Goal: Entertainment & Leisure: Consume media (video, audio)

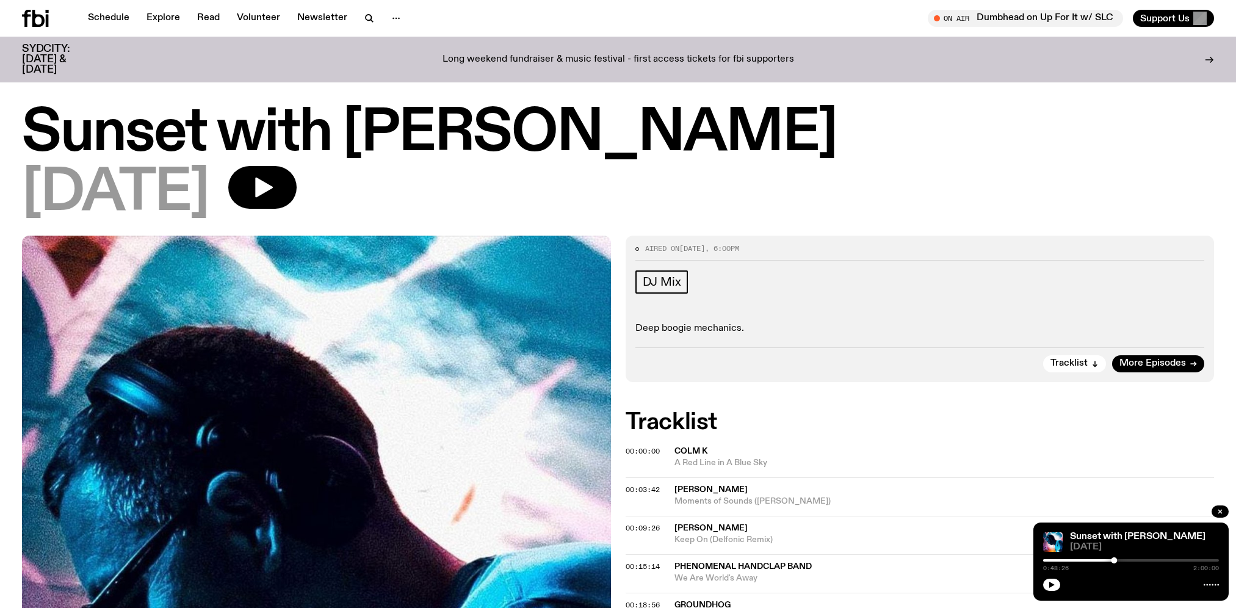
scroll to position [298, 0]
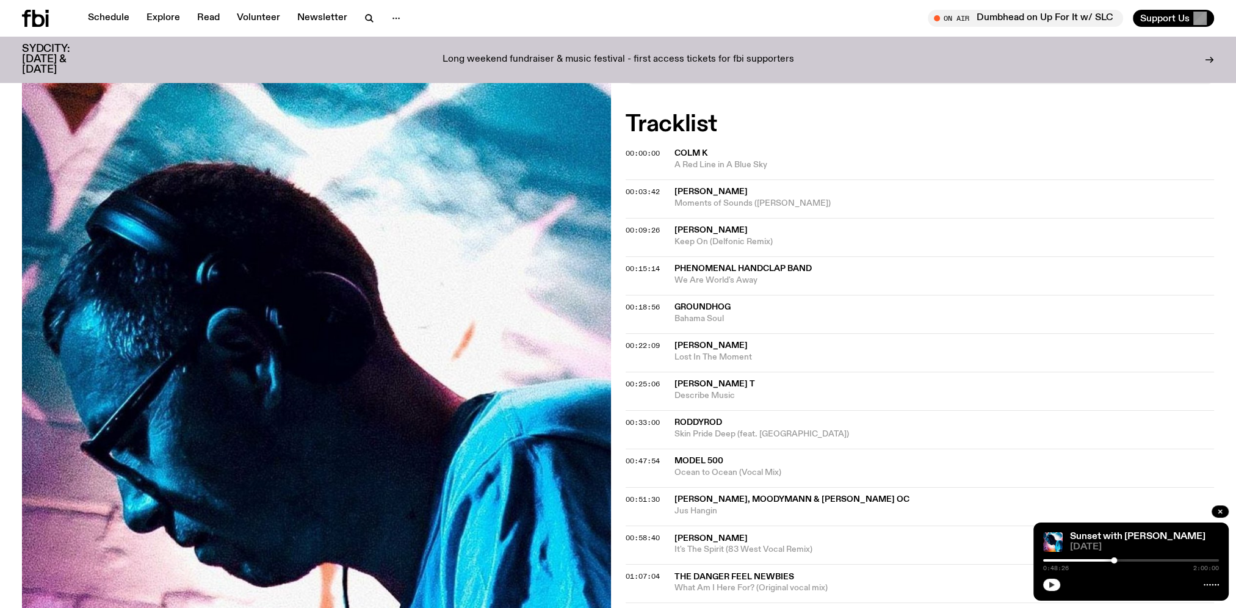
click at [1051, 587] on icon "button" at bounding box center [1051, 584] width 7 height 7
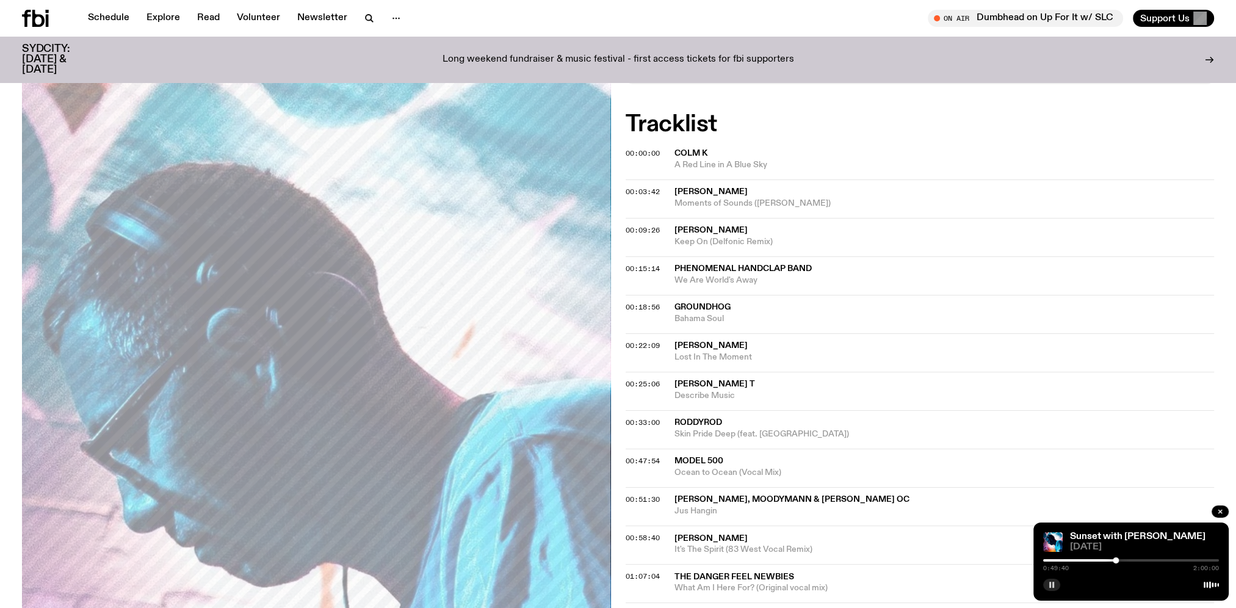
click at [1116, 557] on div at bounding box center [1115, 560] width 6 height 6
click at [646, 498] on span "00:51:30" at bounding box center [643, 499] width 34 height 10
click at [636, 499] on span "00:51:30" at bounding box center [643, 499] width 34 height 10
click at [713, 498] on span "[PERSON_NAME], Moodymann & [PERSON_NAME] OC" at bounding box center [791, 499] width 235 height 9
click at [692, 496] on span "[PERSON_NAME], Moodymann & [PERSON_NAME] OC" at bounding box center [791, 499] width 235 height 9
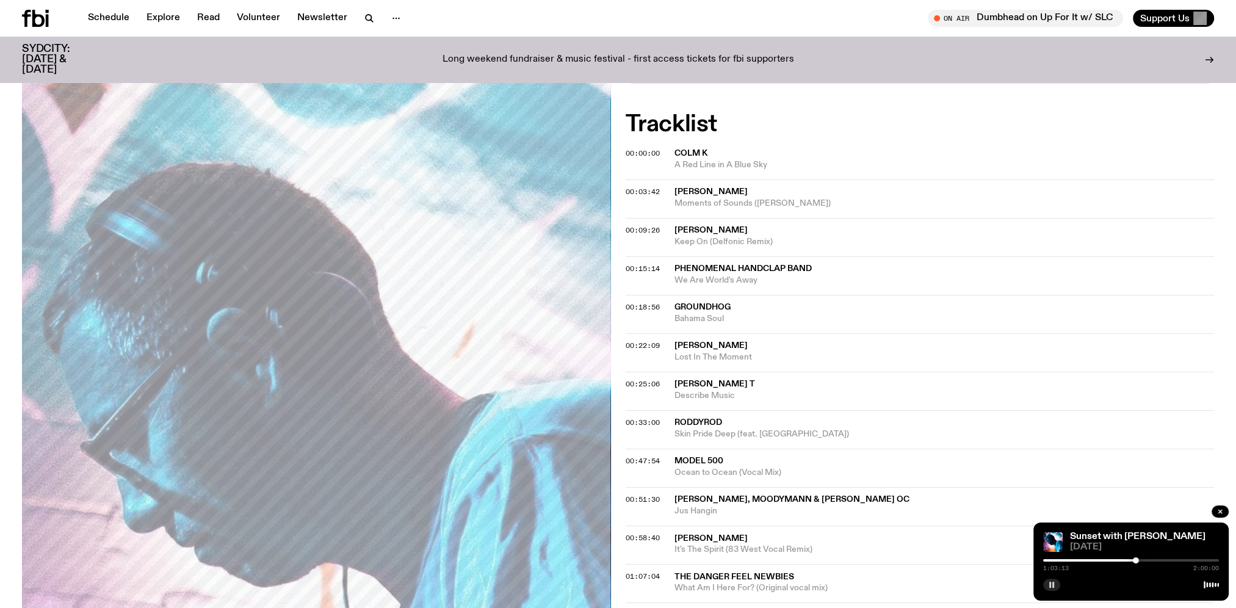
click at [1050, 583] on rect "button" at bounding box center [1050, 585] width 2 height 6
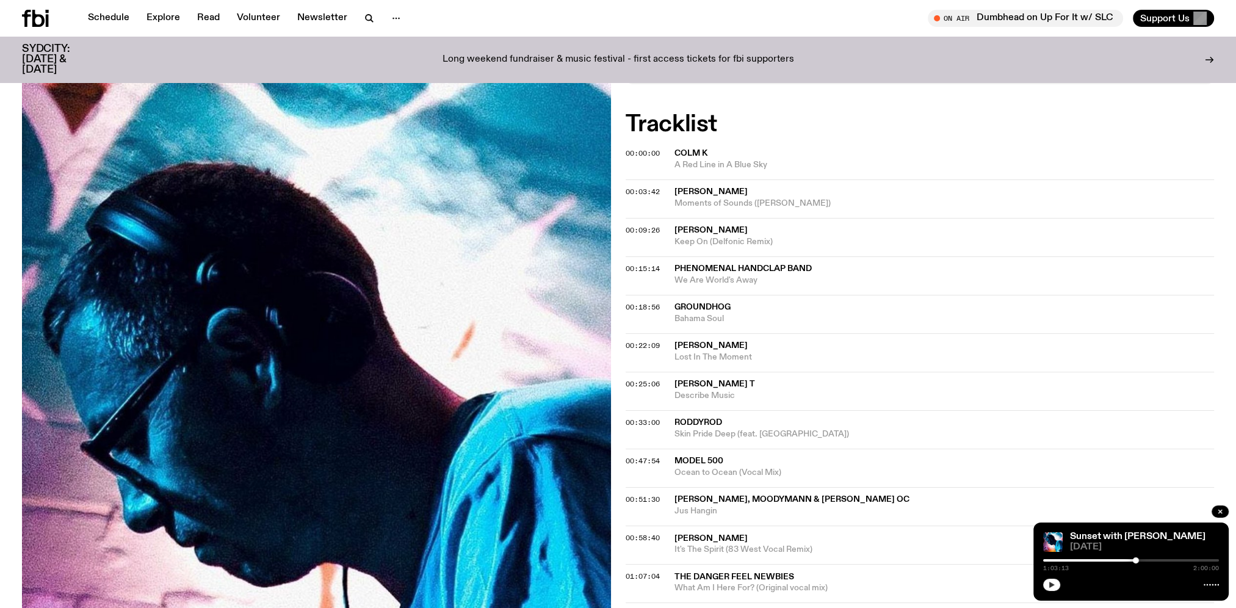
click at [718, 498] on span "[PERSON_NAME], Moodymann & [PERSON_NAME] OC" at bounding box center [791, 499] width 235 height 9
click at [1052, 582] on icon "button" at bounding box center [1051, 584] width 7 height 7
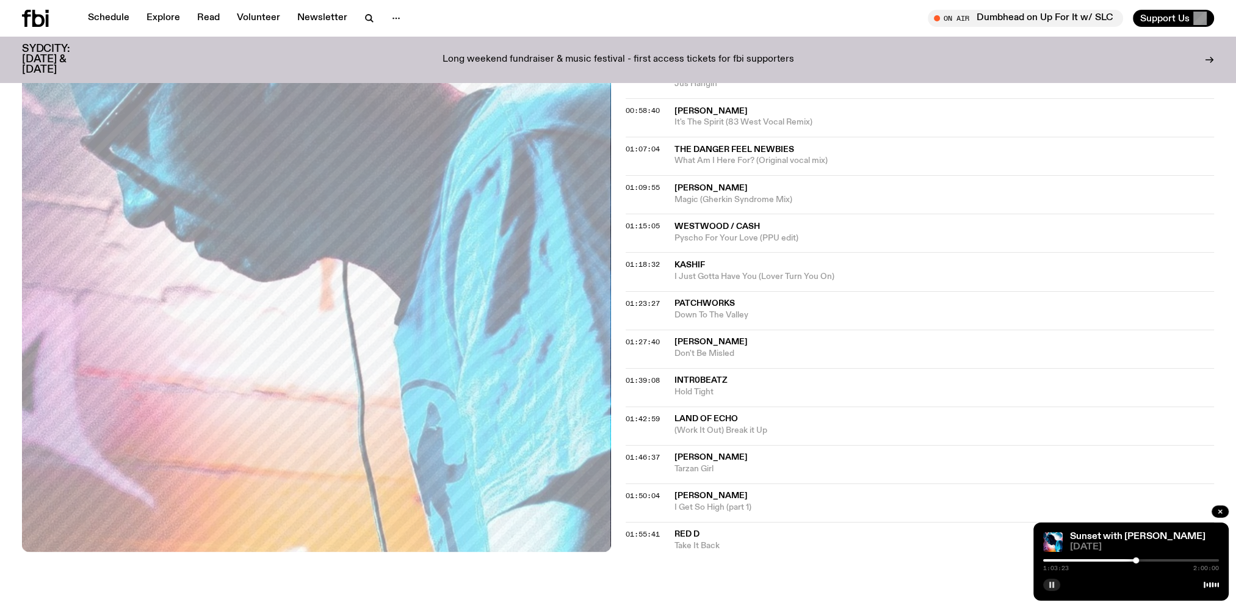
scroll to position [664, 0]
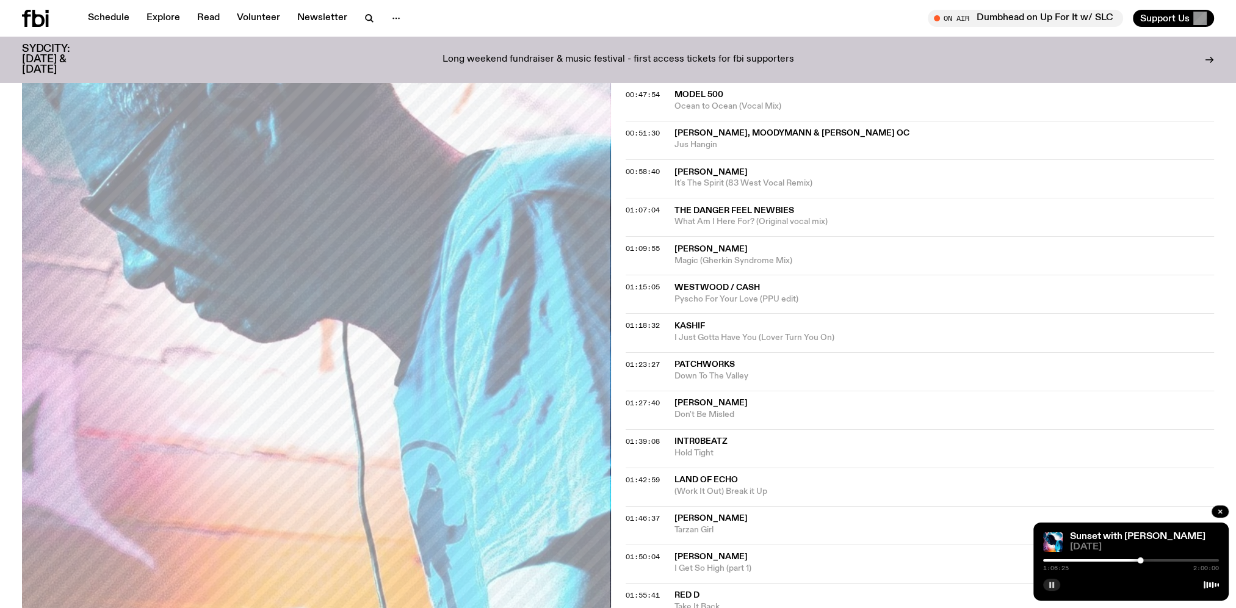
click at [1048, 588] on icon "button" at bounding box center [1051, 584] width 7 height 7
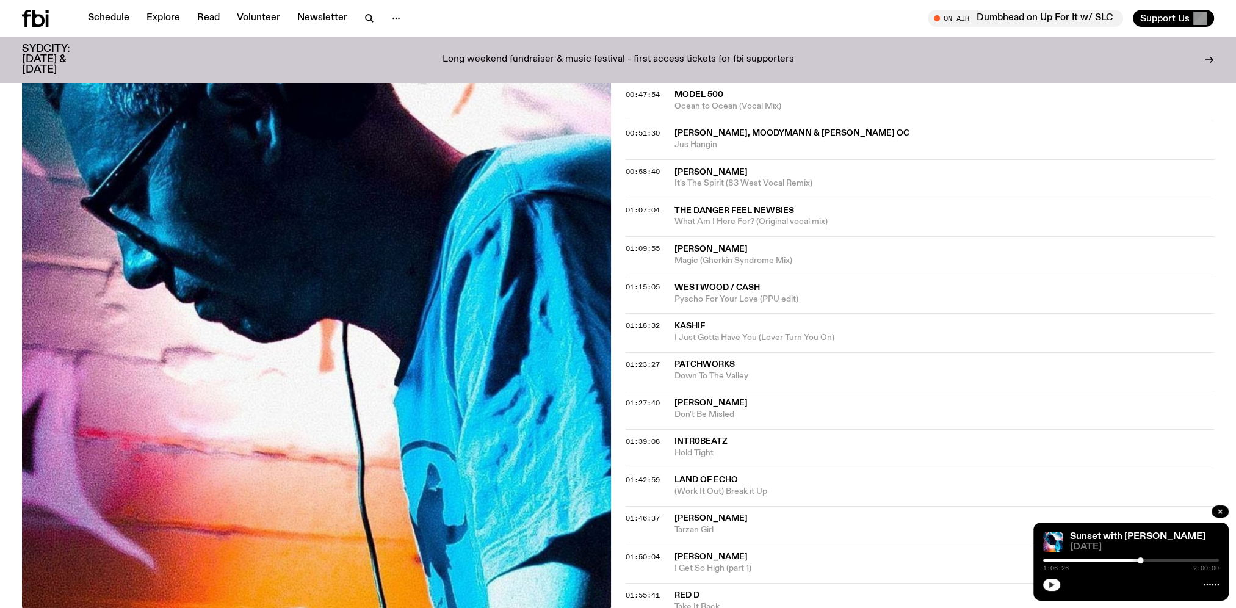
click at [1049, 584] on icon "button" at bounding box center [1051, 585] width 5 height 6
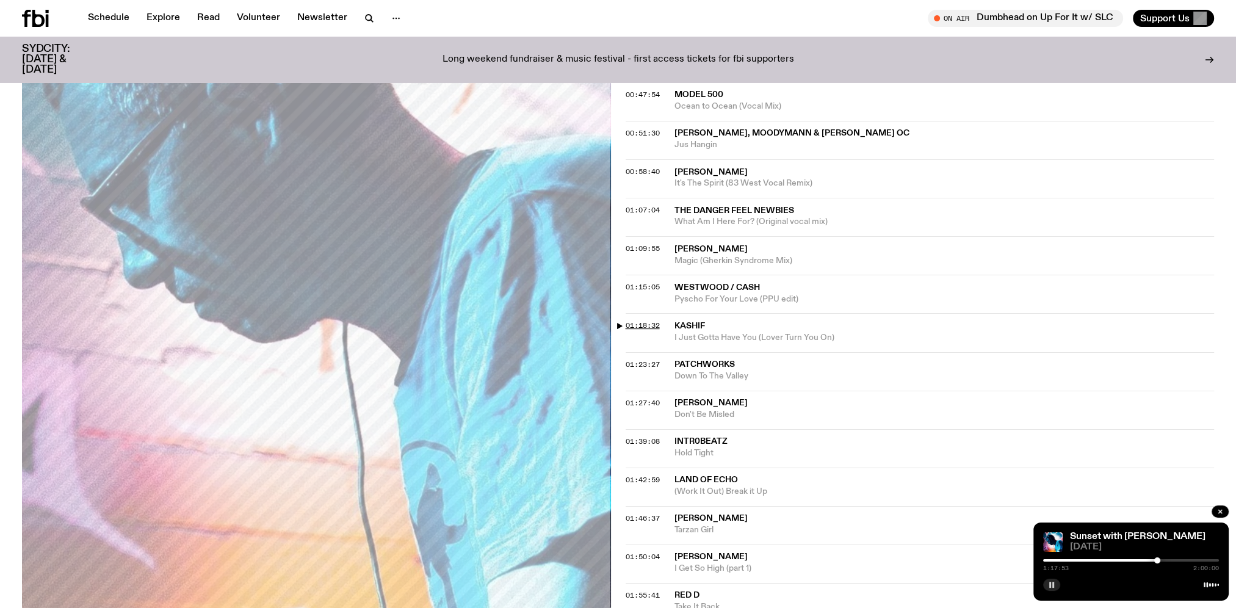
click at [642, 322] on span "01:18:32" at bounding box center [643, 325] width 34 height 10
click at [1049, 582] on rect "button" at bounding box center [1050, 585] width 2 height 6
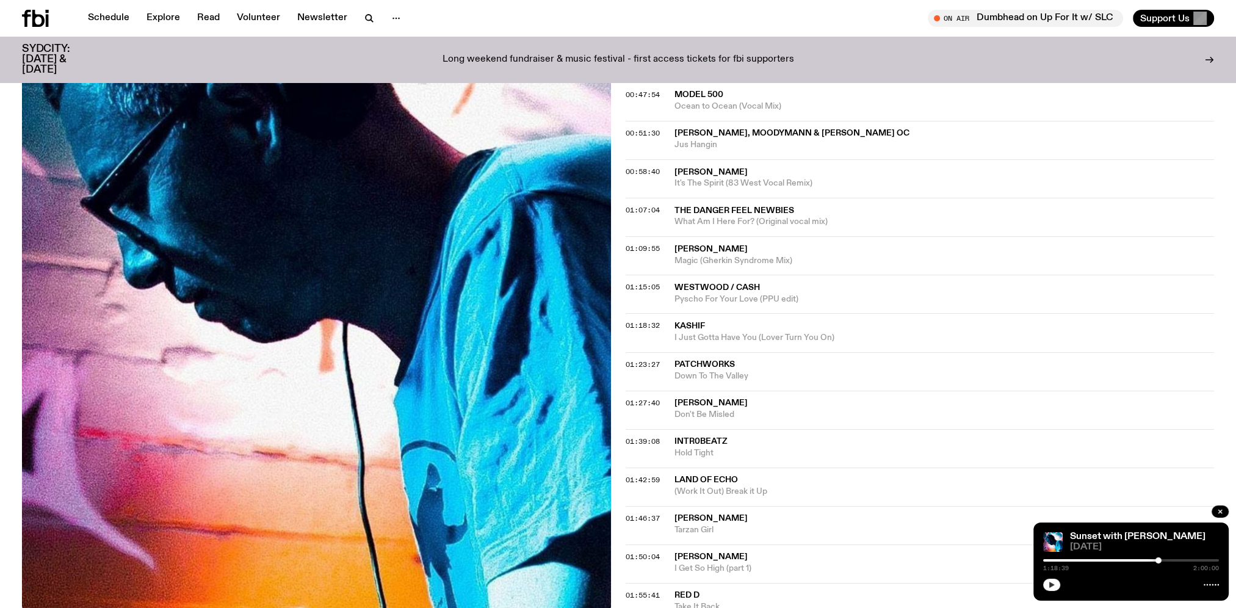
click at [1054, 588] on button "button" at bounding box center [1051, 585] width 17 height 12
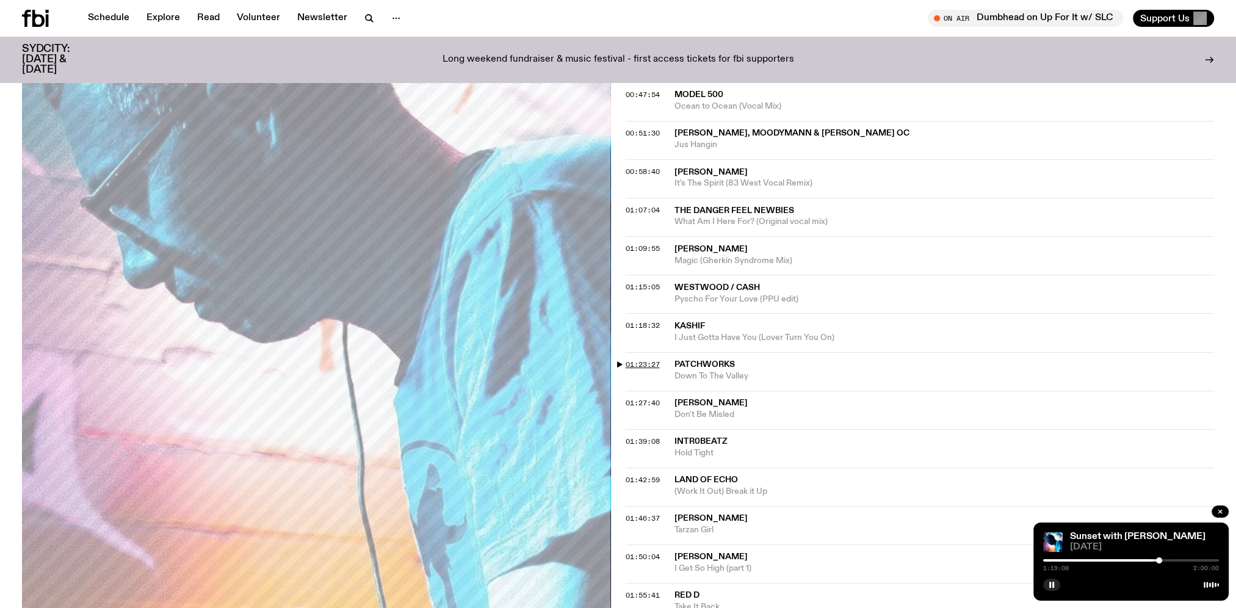
click at [641, 364] on span "01:23:27" at bounding box center [643, 364] width 34 height 10
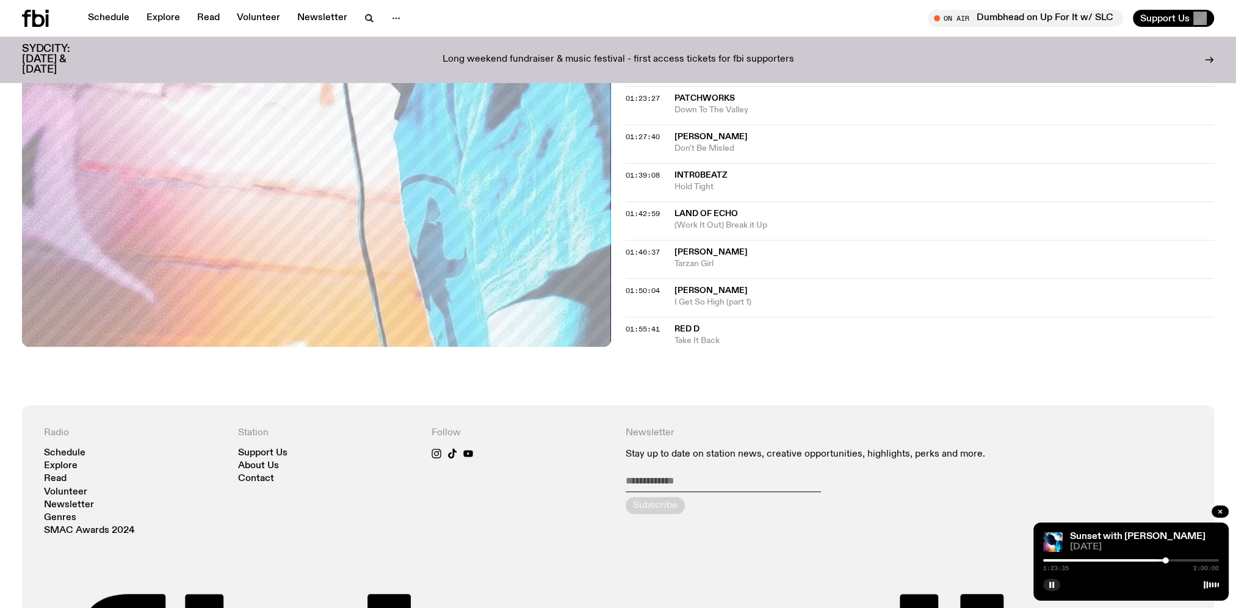
scroll to position [944, 0]
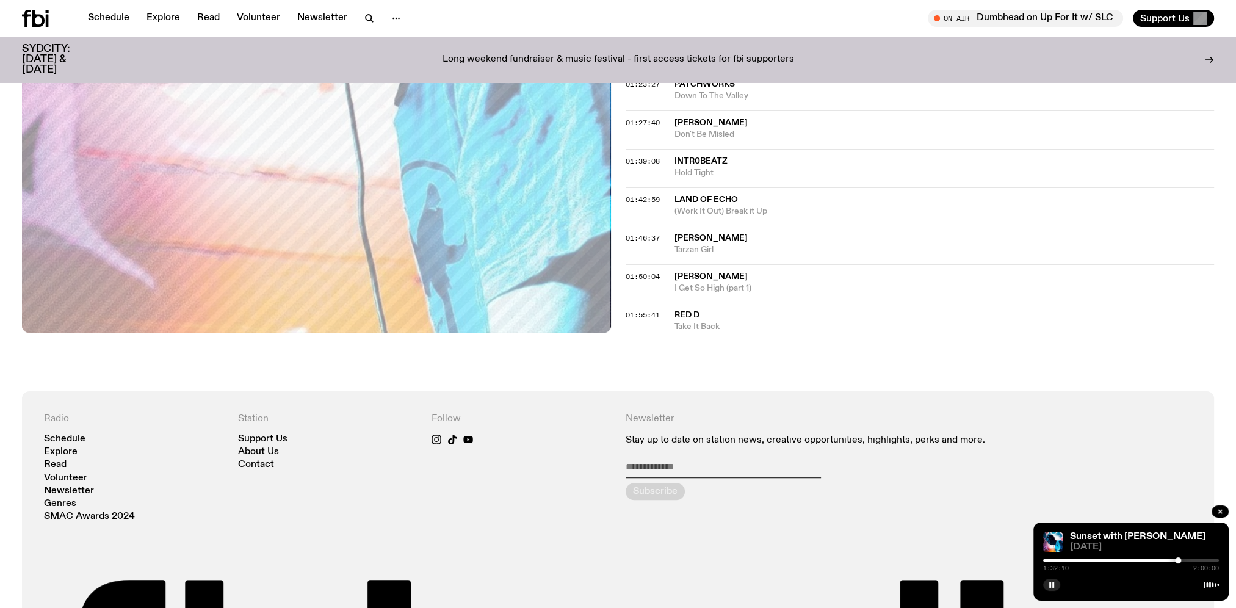
click at [1178, 558] on div at bounding box center [1178, 560] width 6 height 6
click at [1181, 557] on div at bounding box center [1181, 560] width 6 height 6
click at [1180, 557] on div at bounding box center [1180, 560] width 6 height 6
click at [639, 158] on span "01:39:08" at bounding box center [643, 161] width 34 height 10
click at [635, 233] on span "01:46:37" at bounding box center [643, 238] width 34 height 10
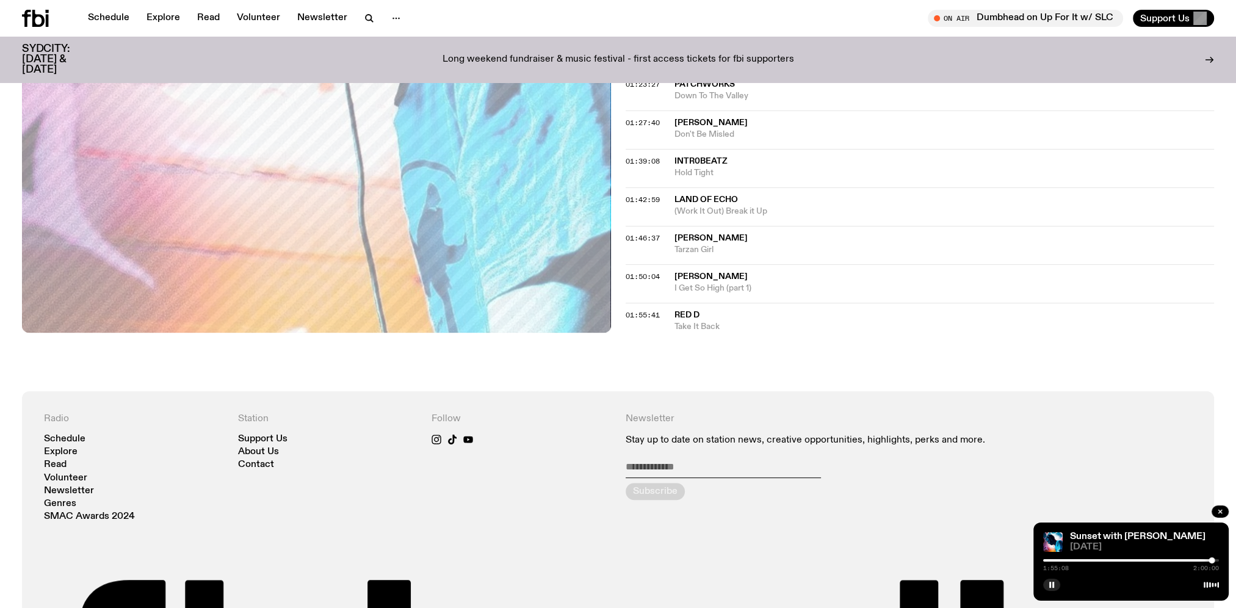
click at [696, 272] on span "[PERSON_NAME]" at bounding box center [710, 276] width 73 height 9
click at [1223, 513] on button "button" at bounding box center [1219, 511] width 17 height 12
